Goal: Task Accomplishment & Management: Use online tool/utility

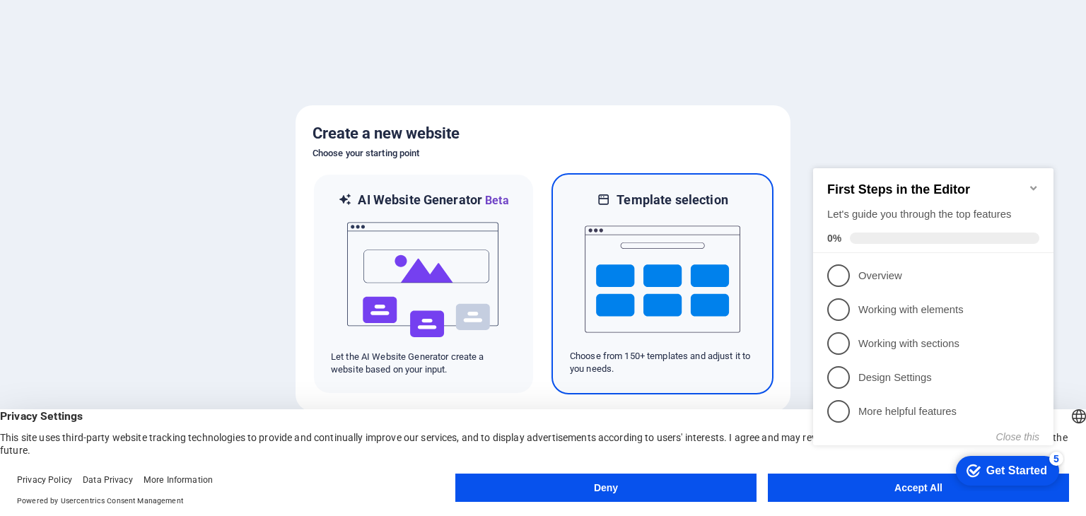
click at [672, 205] on h6 "Template selection" at bounding box center [671, 200] width 111 height 17
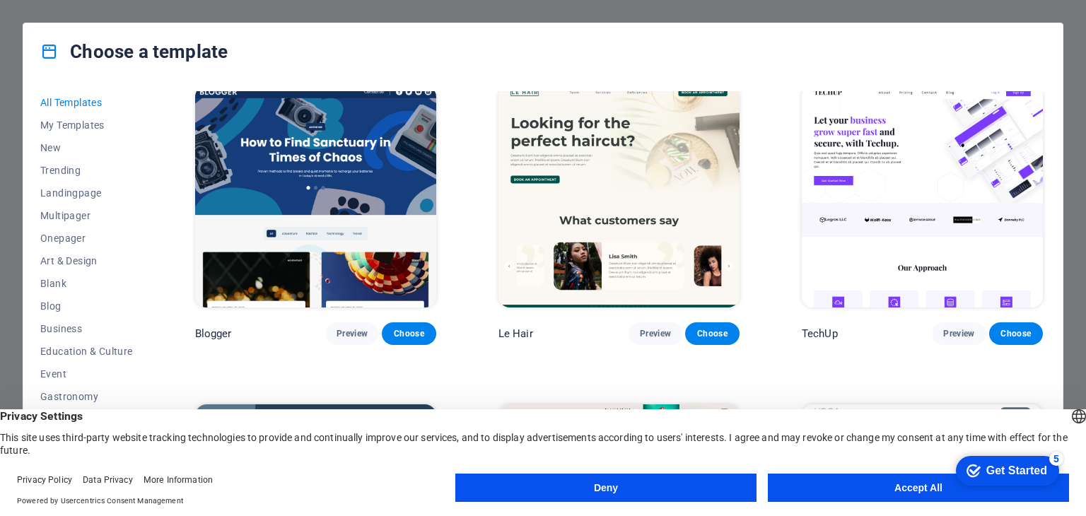
scroll to position [5114, 0]
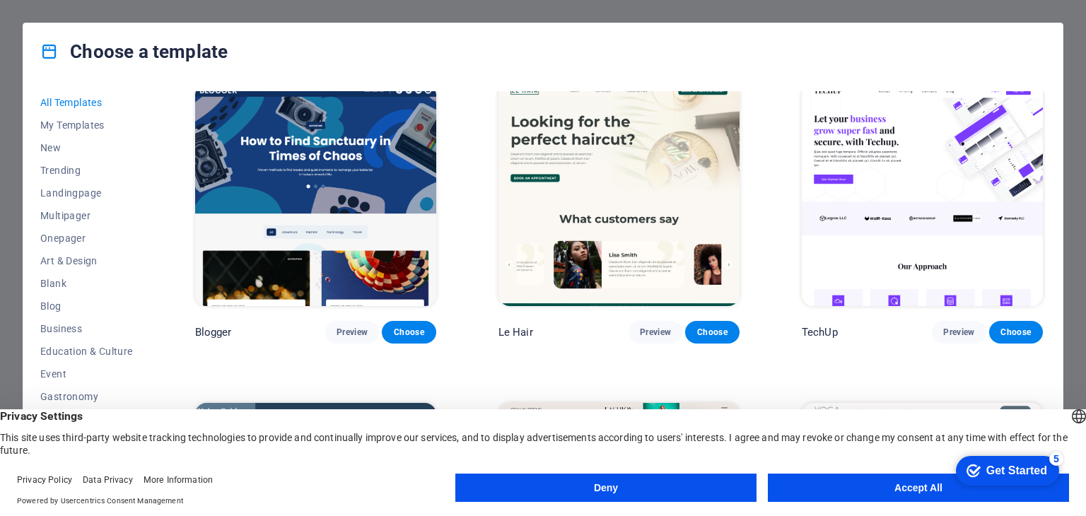
click at [897, 488] on button "Accept All" at bounding box center [918, 488] width 301 height 28
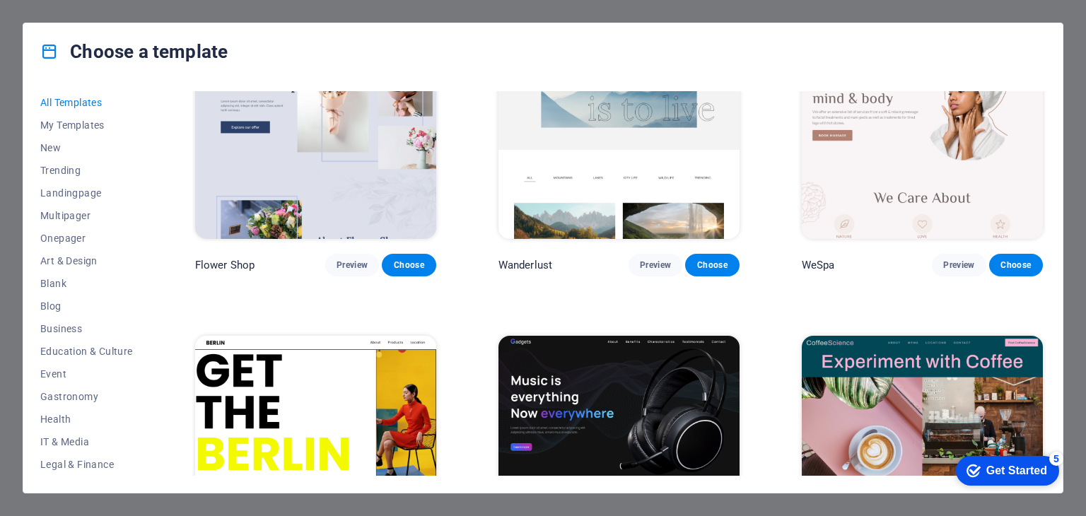
scroll to position [3894, 0]
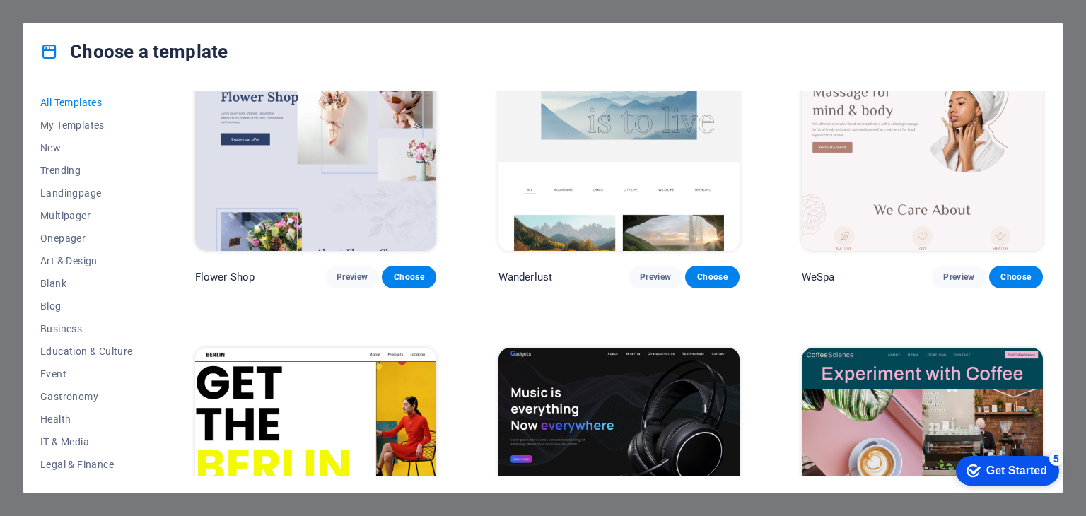
click at [603, 376] on img at bounding box center [618, 459] width 241 height 222
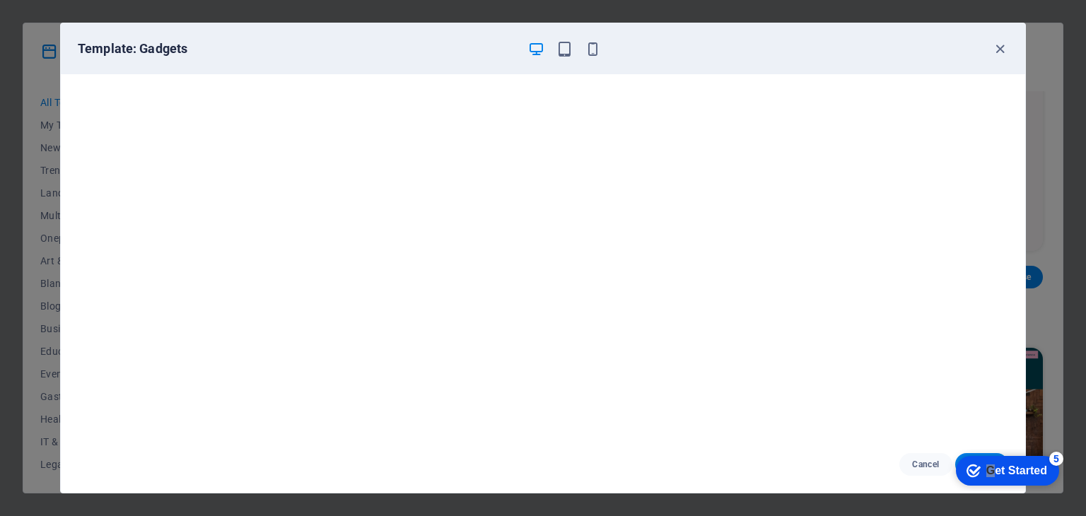
drag, startPoint x: 990, startPoint y: 467, endPoint x: 997, endPoint y: 398, distance: 68.9
click at [997, 449] on html "checkmark Get Started 5 First Steps in the Editor Let's guide you through the t…" at bounding box center [1004, 470] width 120 height 42
click at [594, 44] on icon "button" at bounding box center [593, 49] width 16 height 16
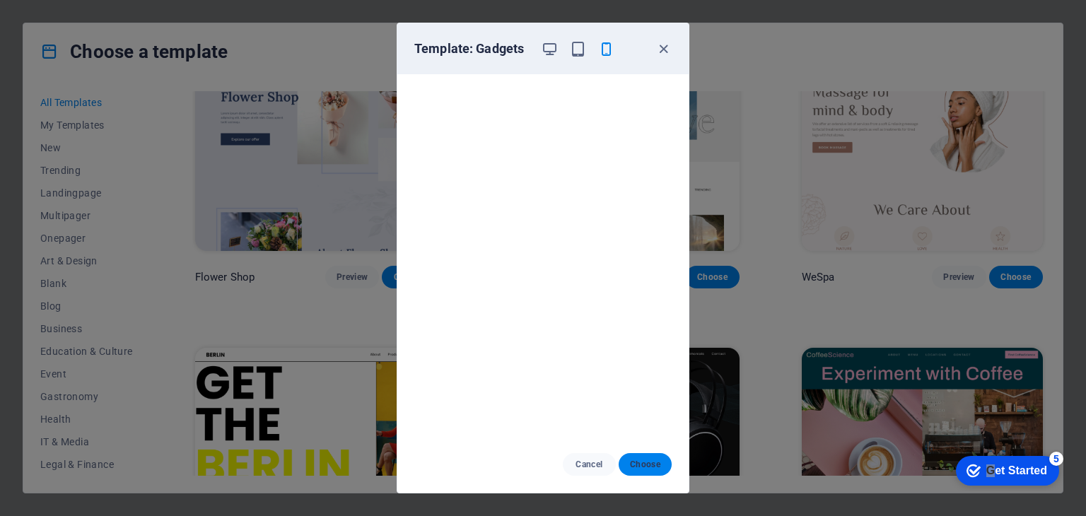
click at [652, 473] on button "Choose" at bounding box center [645, 464] width 53 height 23
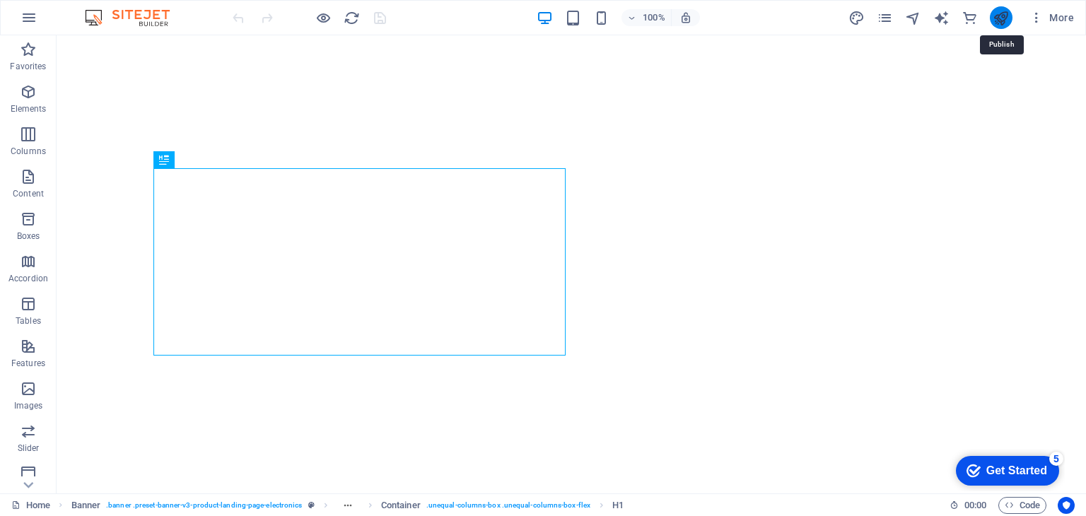
click at [1006, 10] on icon "publish" at bounding box center [1000, 18] width 16 height 16
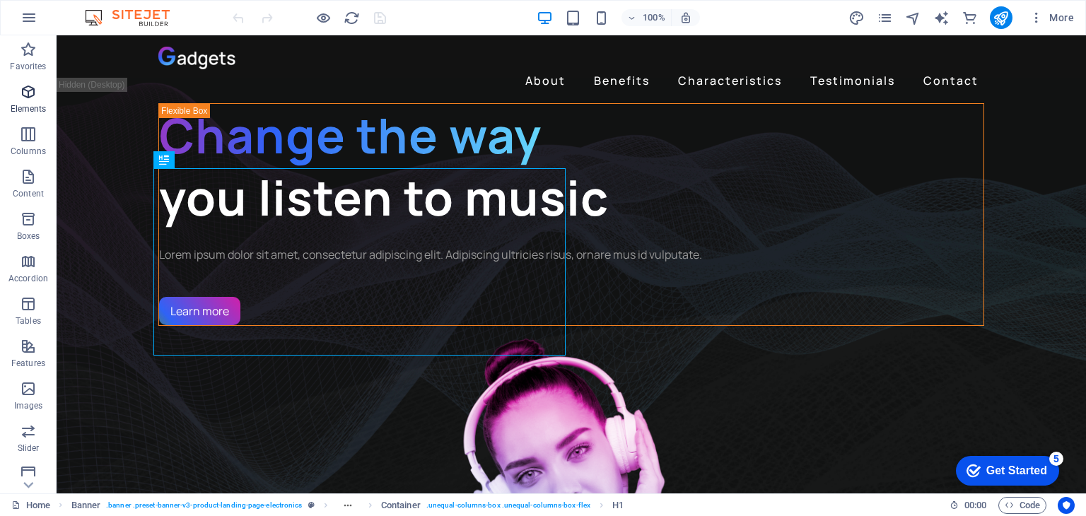
click at [20, 98] on icon "button" at bounding box center [28, 91] width 17 height 17
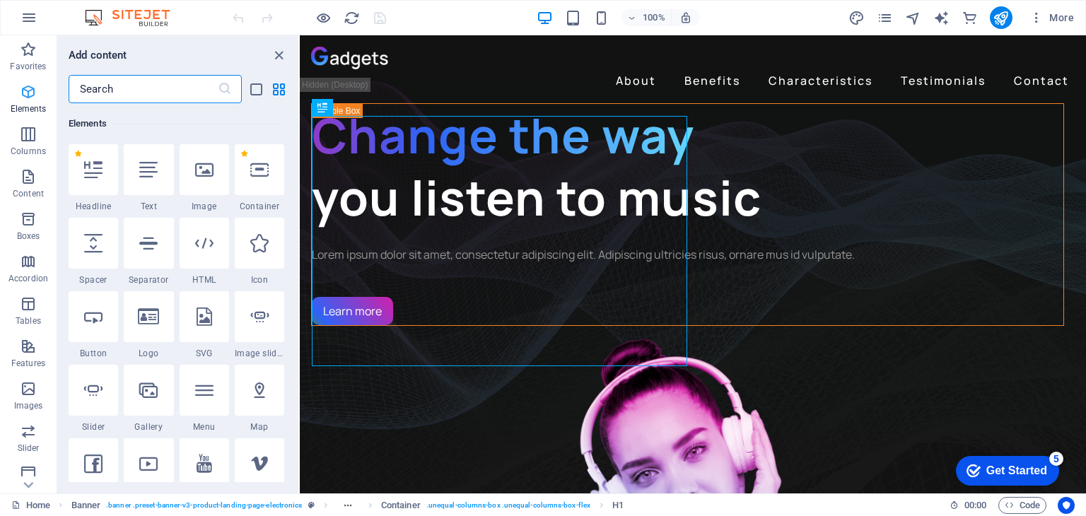
scroll to position [150, 0]
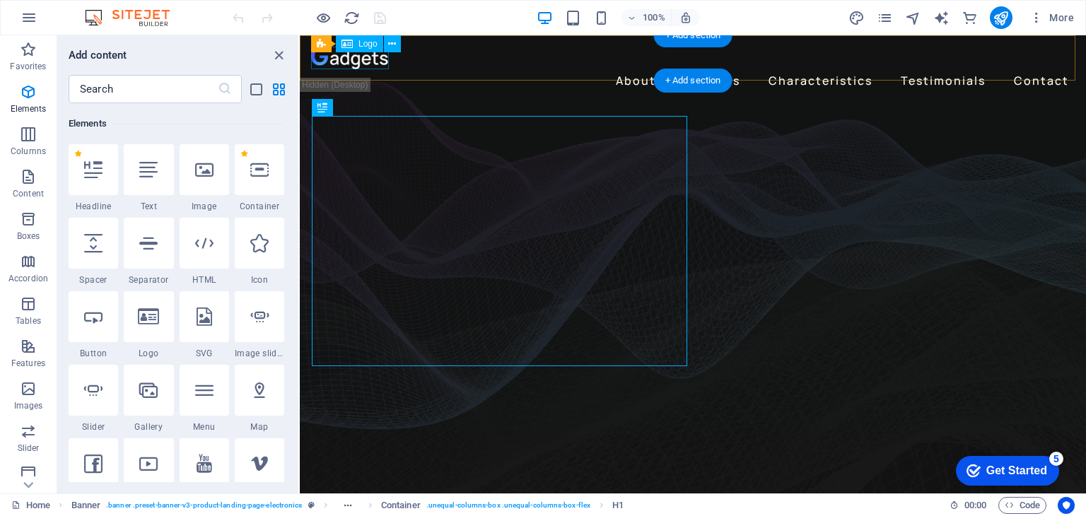
click at [346, 62] on div at bounding box center [692, 58] width 763 height 23
select select "px"
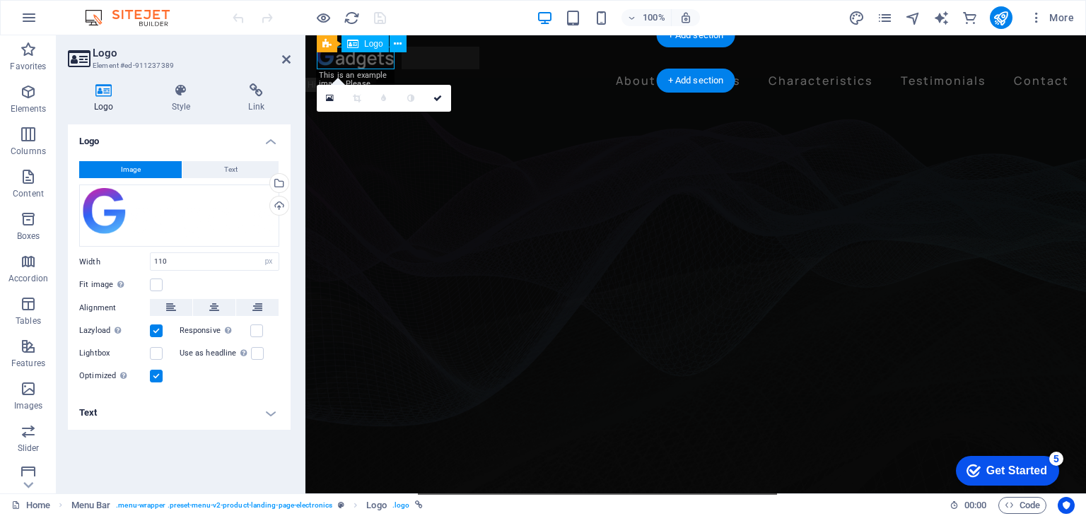
click at [346, 62] on div at bounding box center [696, 58] width 758 height 23
click at [352, 62] on div at bounding box center [696, 58] width 758 height 23
click at [359, 61] on div at bounding box center [696, 58] width 758 height 23
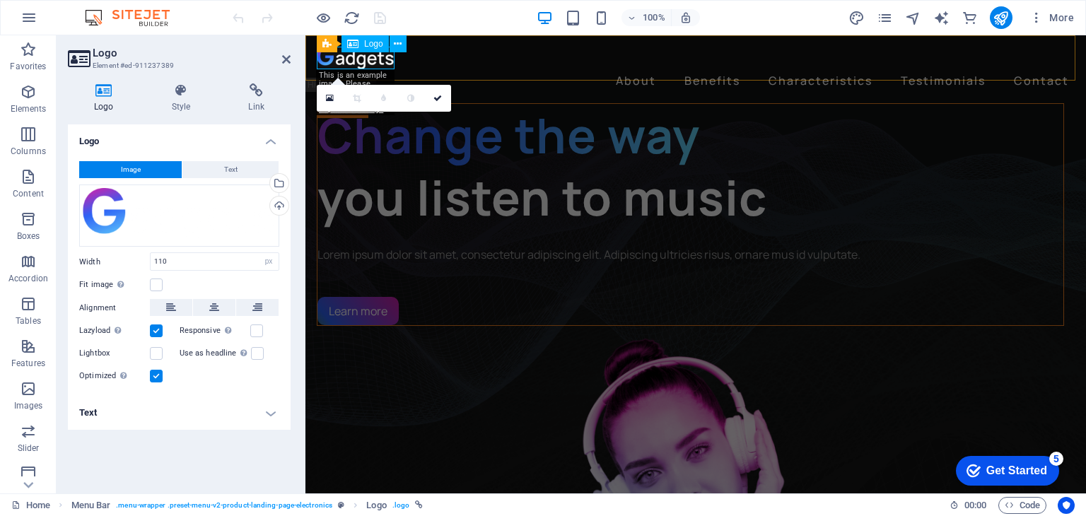
click at [376, 58] on div at bounding box center [696, 58] width 758 height 23
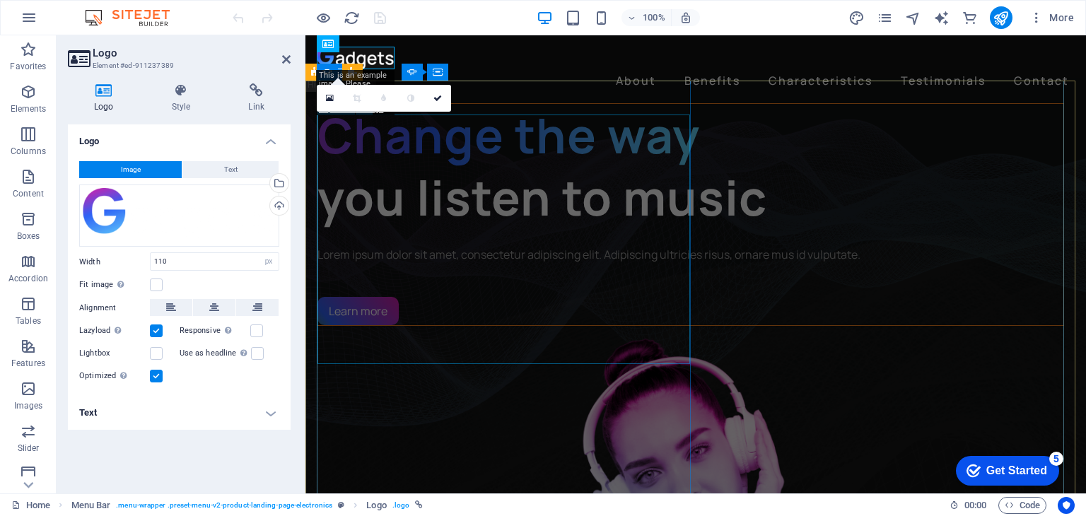
click at [492, 164] on div "Change the way you listen to music" at bounding box center [690, 166] width 746 height 125
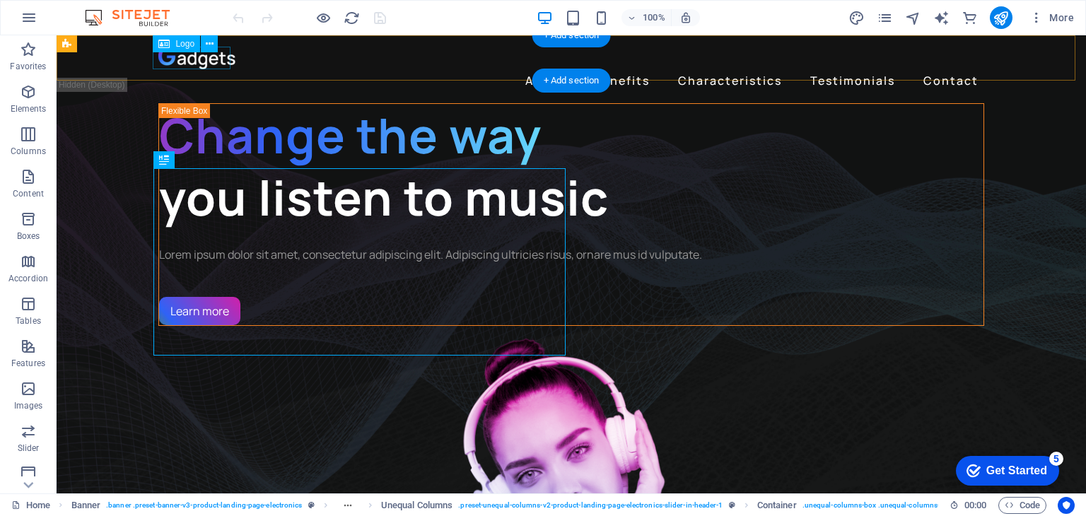
click at [224, 54] on div at bounding box center [571, 58] width 826 height 23
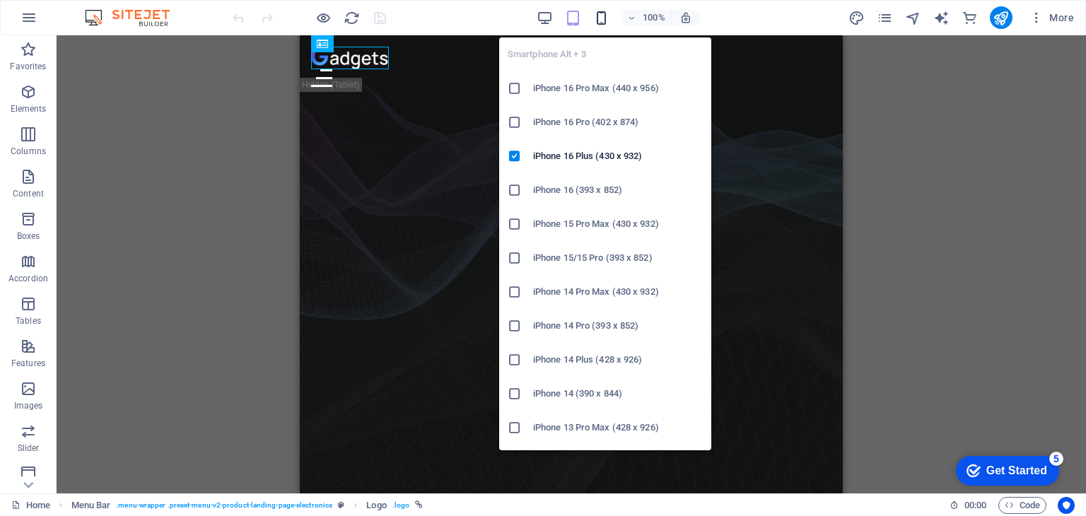
click at [605, 18] on icon "button" at bounding box center [601, 18] width 16 height 16
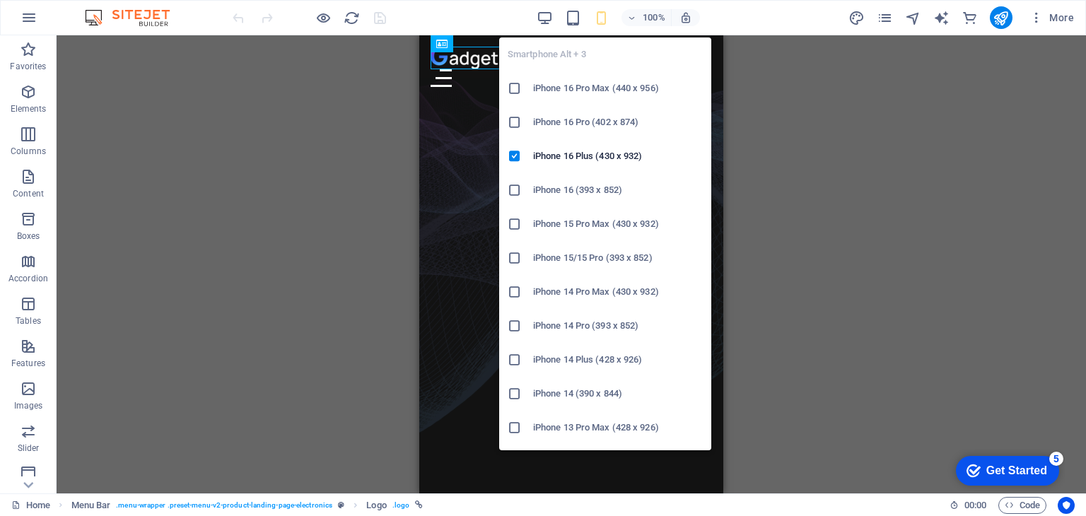
click at [537, 89] on h6 "iPhone 16 Pro Max (440 x 956)" at bounding box center [618, 88] width 170 height 17
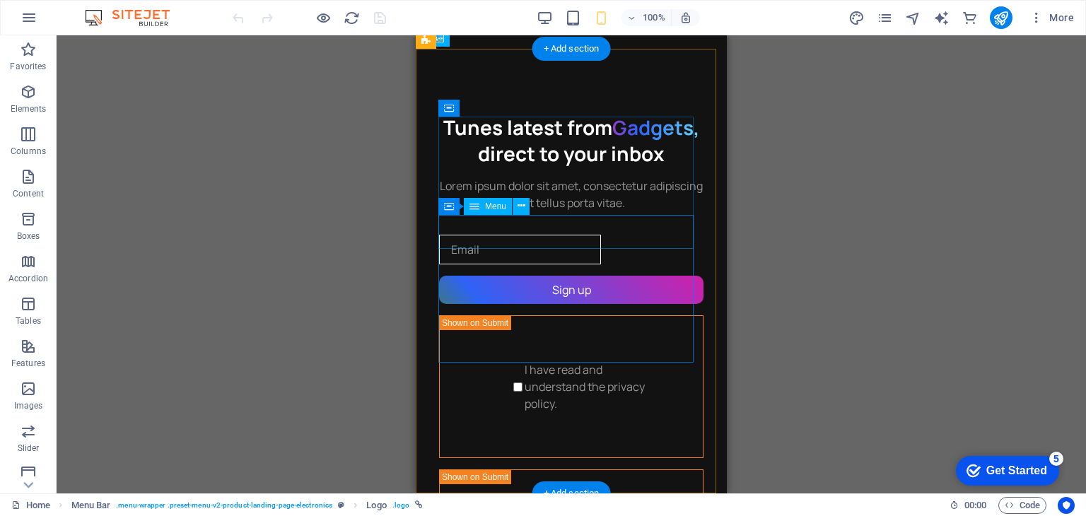
scroll to position [0, 0]
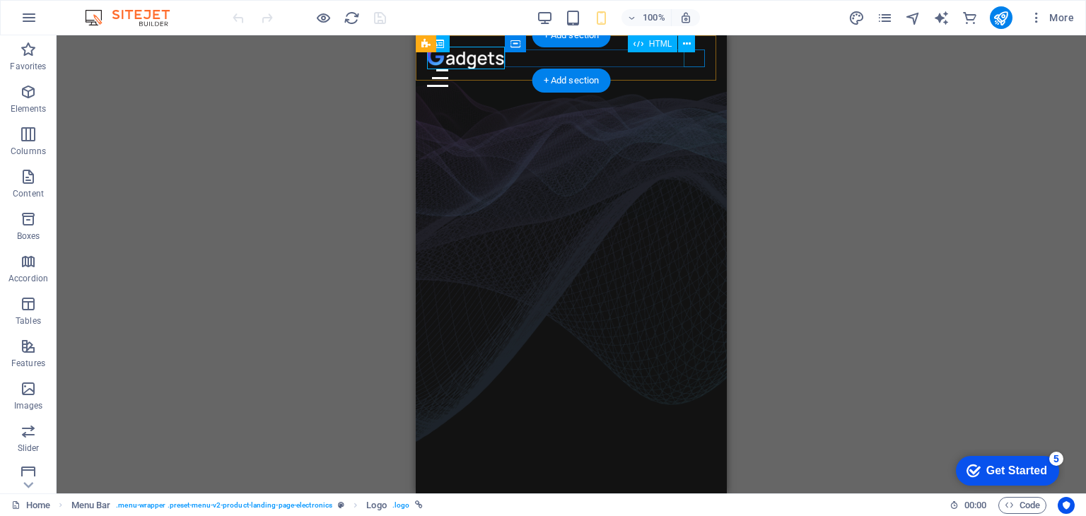
click at [698, 69] on div at bounding box center [571, 78] width 288 height 18
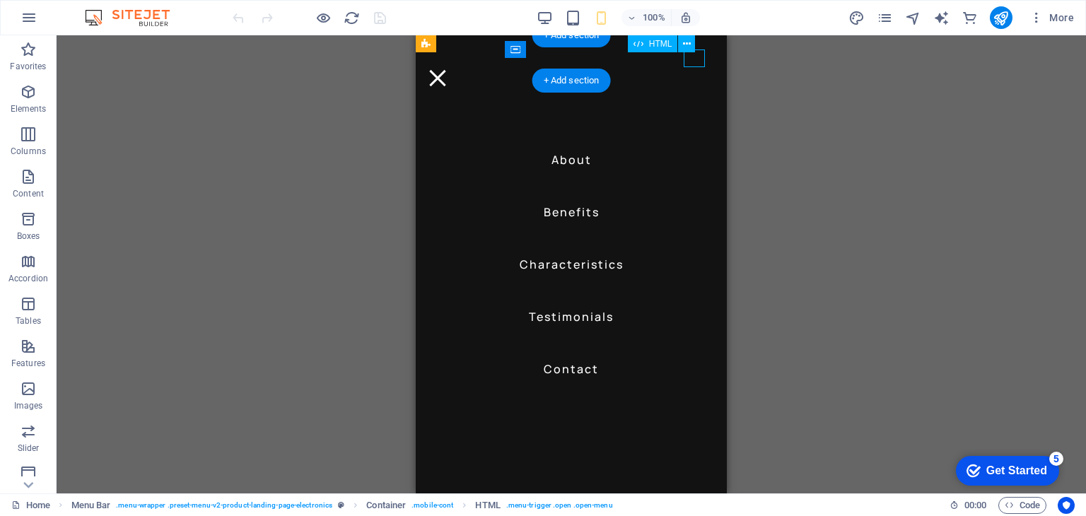
click at [448, 69] on div at bounding box center [437, 78] width 21 height 18
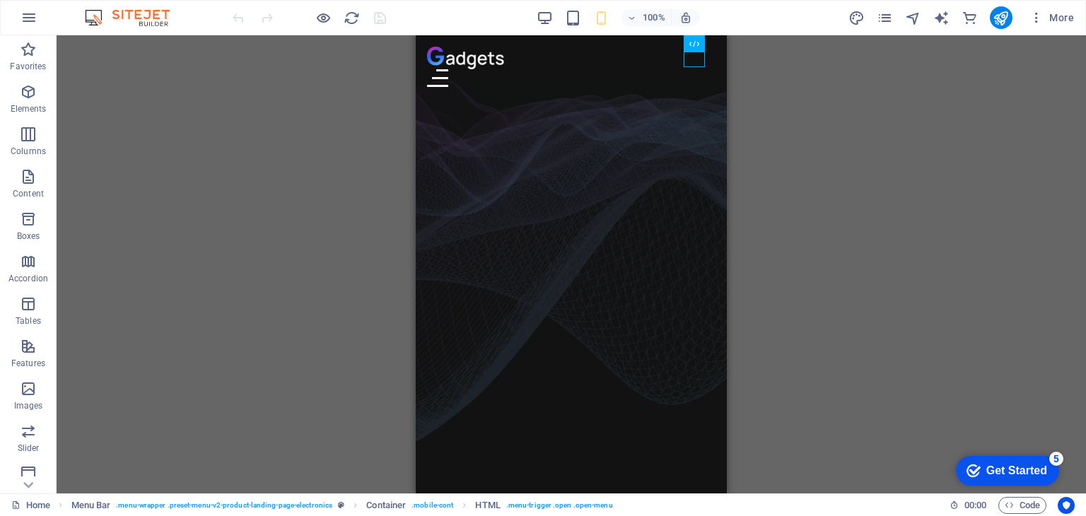
click at [1013, 472] on div "Get Started" at bounding box center [1016, 470] width 61 height 13
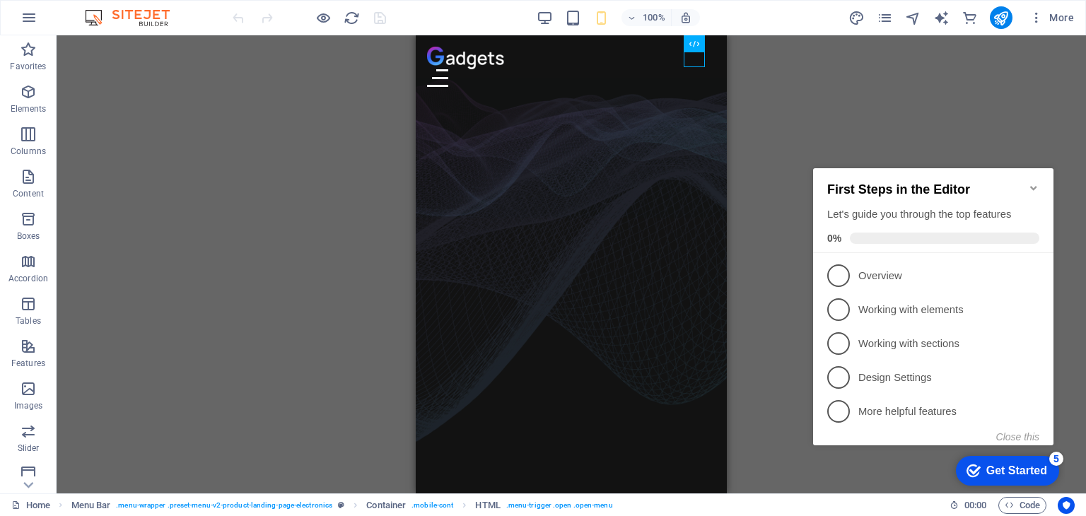
click at [977, 131] on div "H1 Banner Banner Container Slider Slider Unequal Columns Slider Unequal Columns…" at bounding box center [571, 264] width 1029 height 458
